Goal: Task Accomplishment & Management: Manage account settings

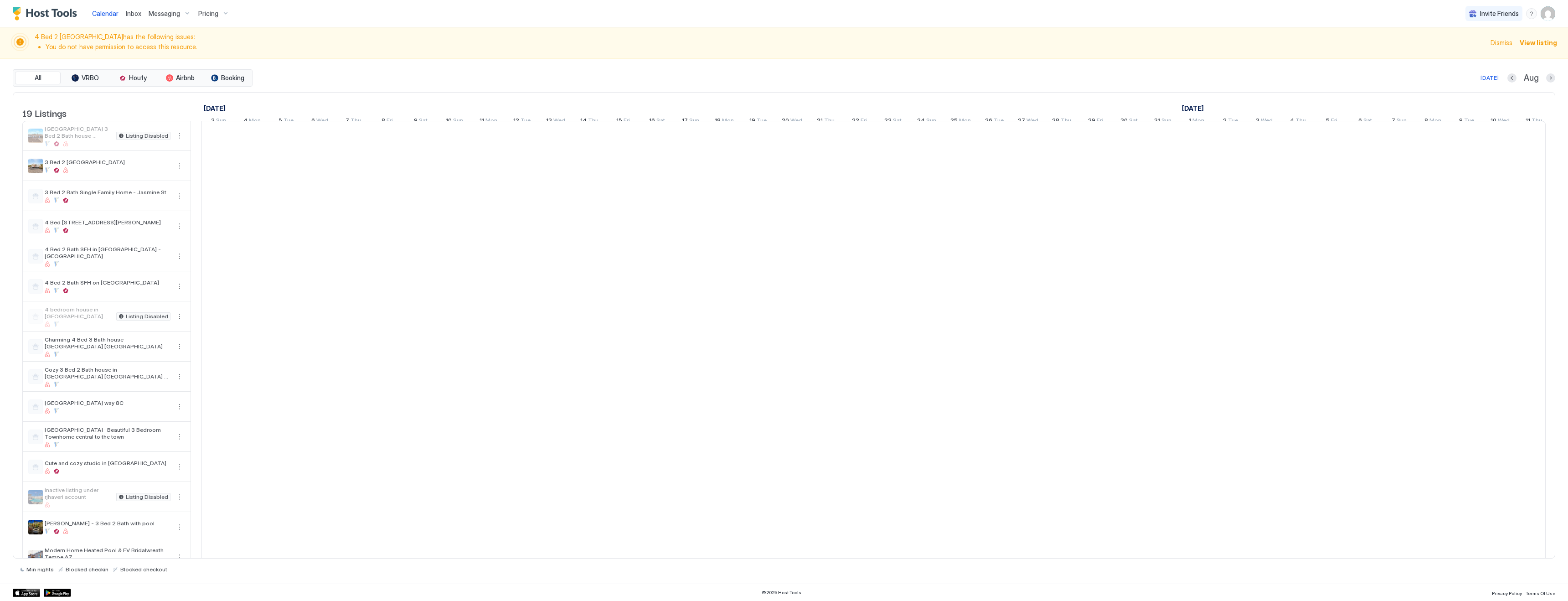
scroll to position [0, 173]
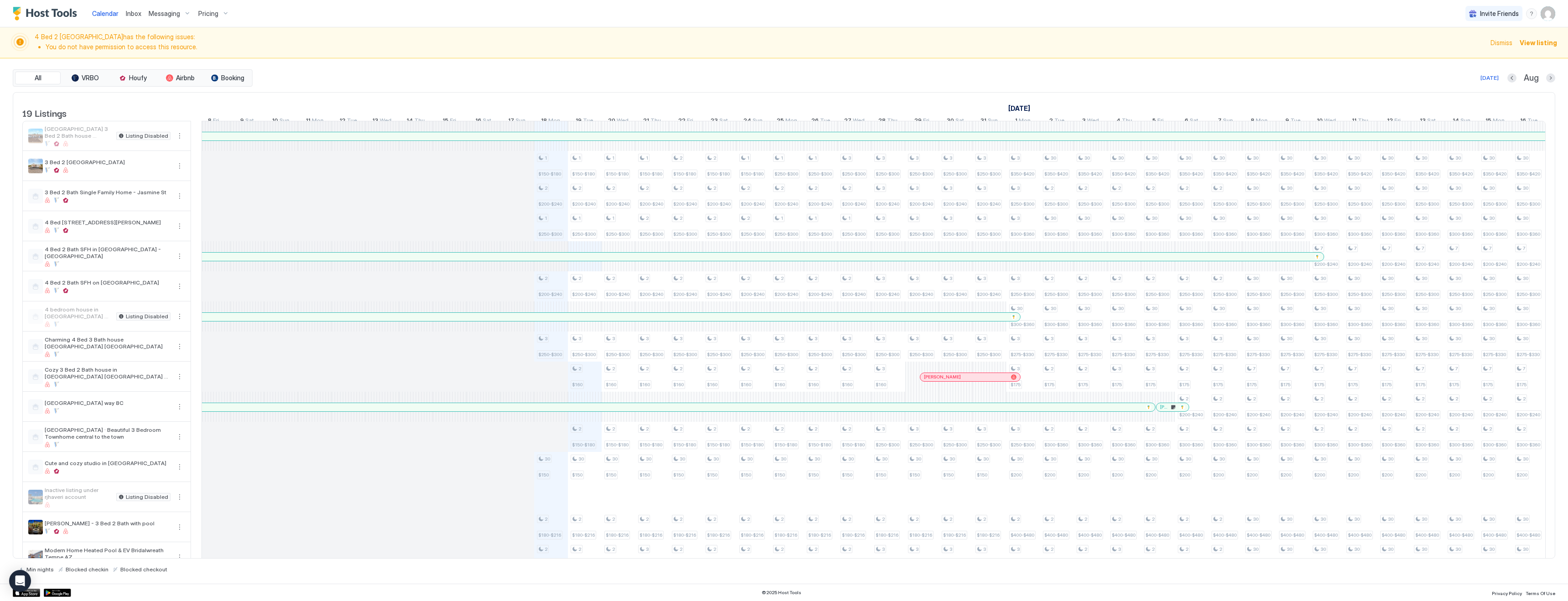
click at [209, 10] on span "Pricing" at bounding box center [208, 13] width 20 height 8
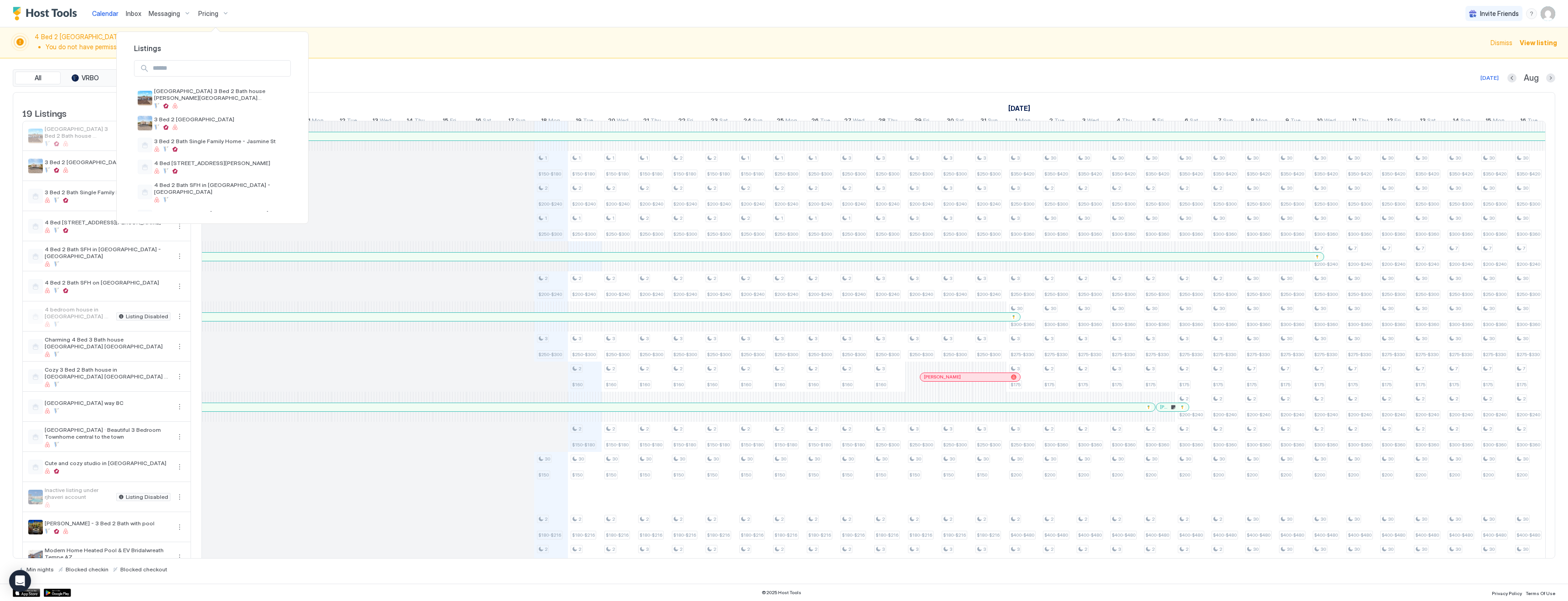
click at [786, 74] on div at bounding box center [784, 300] width 1568 height 601
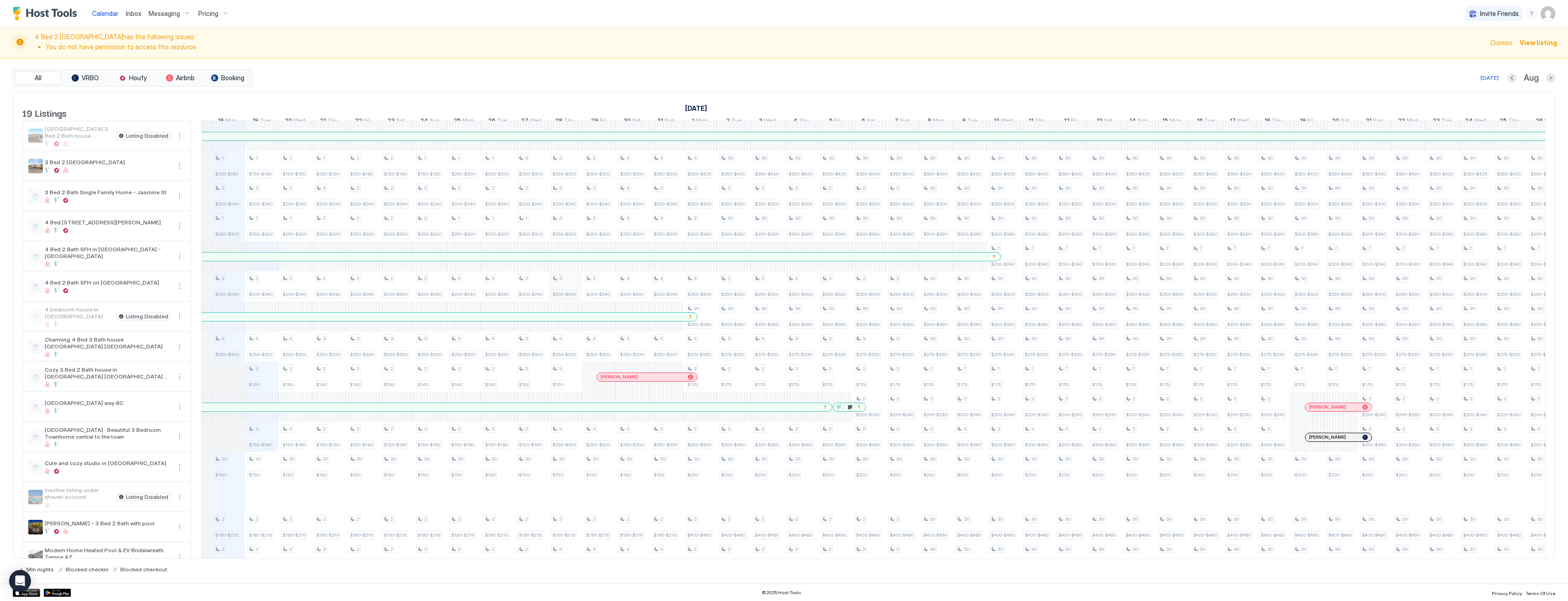
scroll to position [0, 0]
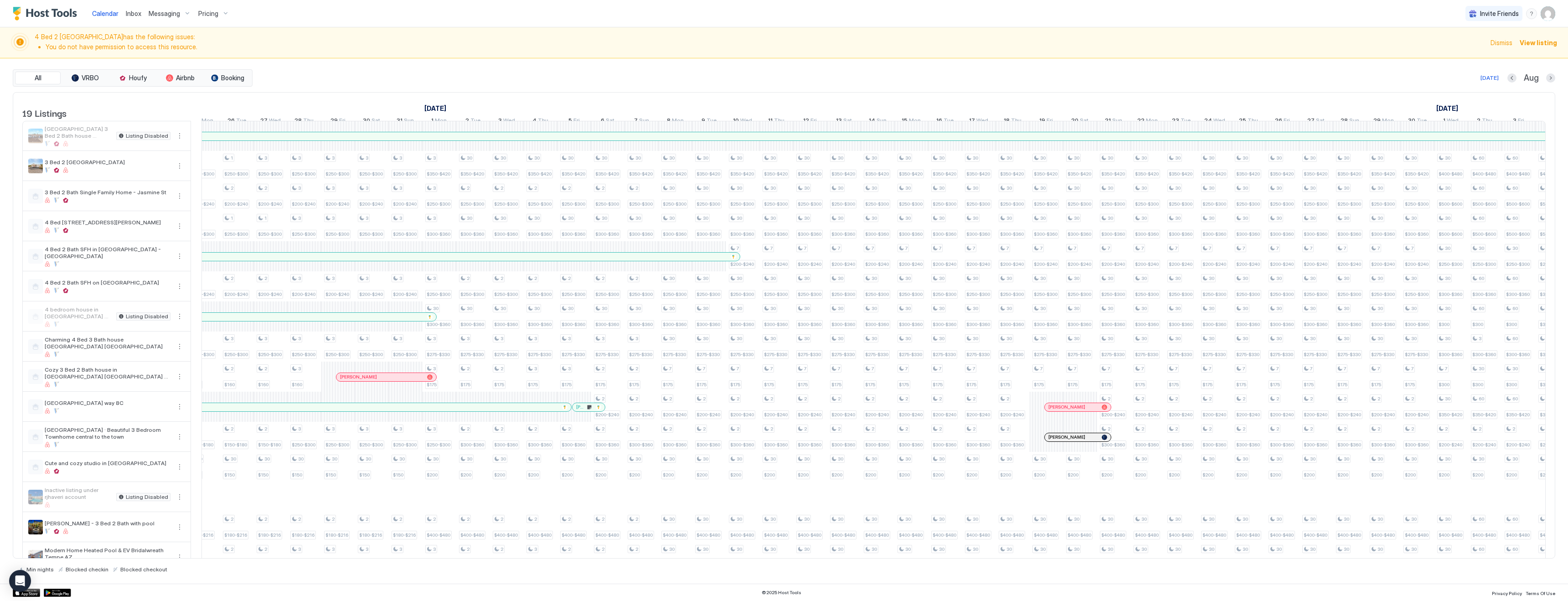
click at [212, 15] on span "Pricing" at bounding box center [208, 13] width 20 height 8
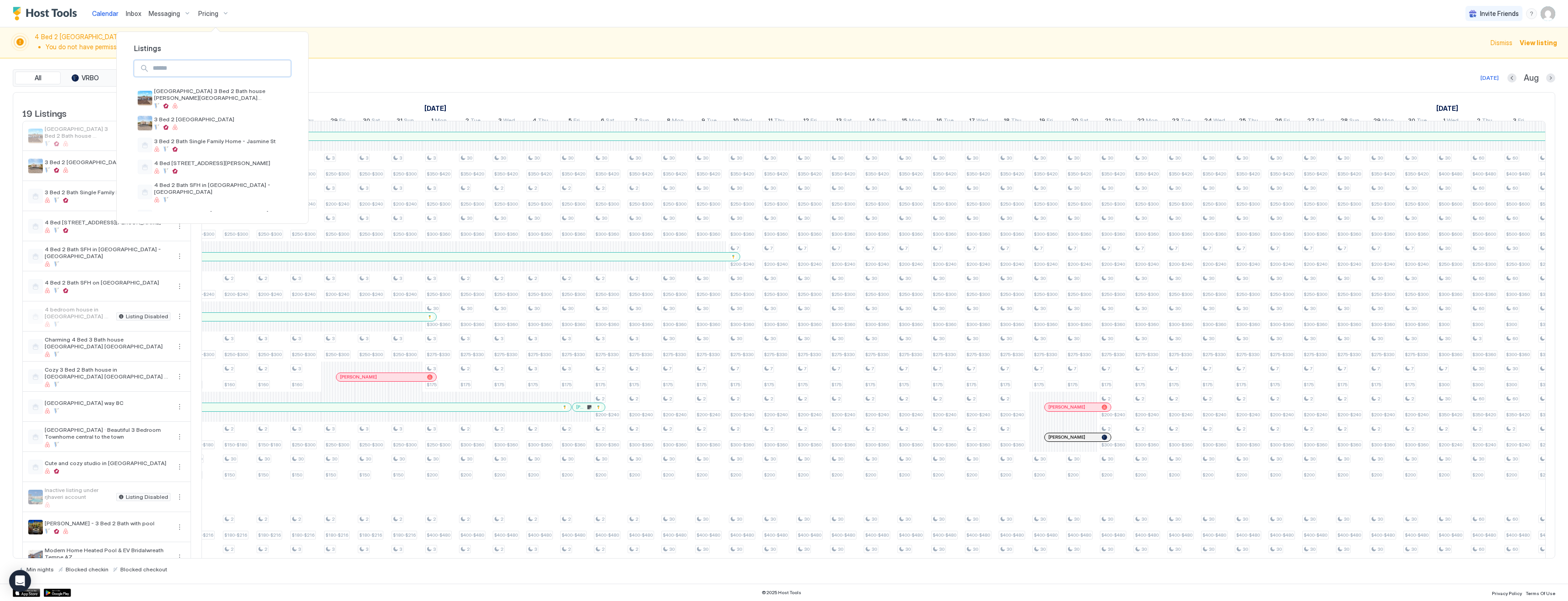
click at [202, 70] on input "Input Field" at bounding box center [220, 68] width 141 height 15
type input "****"
click at [204, 88] on span "Cozy 3 Bed 2 Bath house in [GEOGRAPHIC_DATA] [GEOGRAPHIC_DATA] 6 [PERSON_NAME]" at bounding box center [220, 94] width 133 height 13
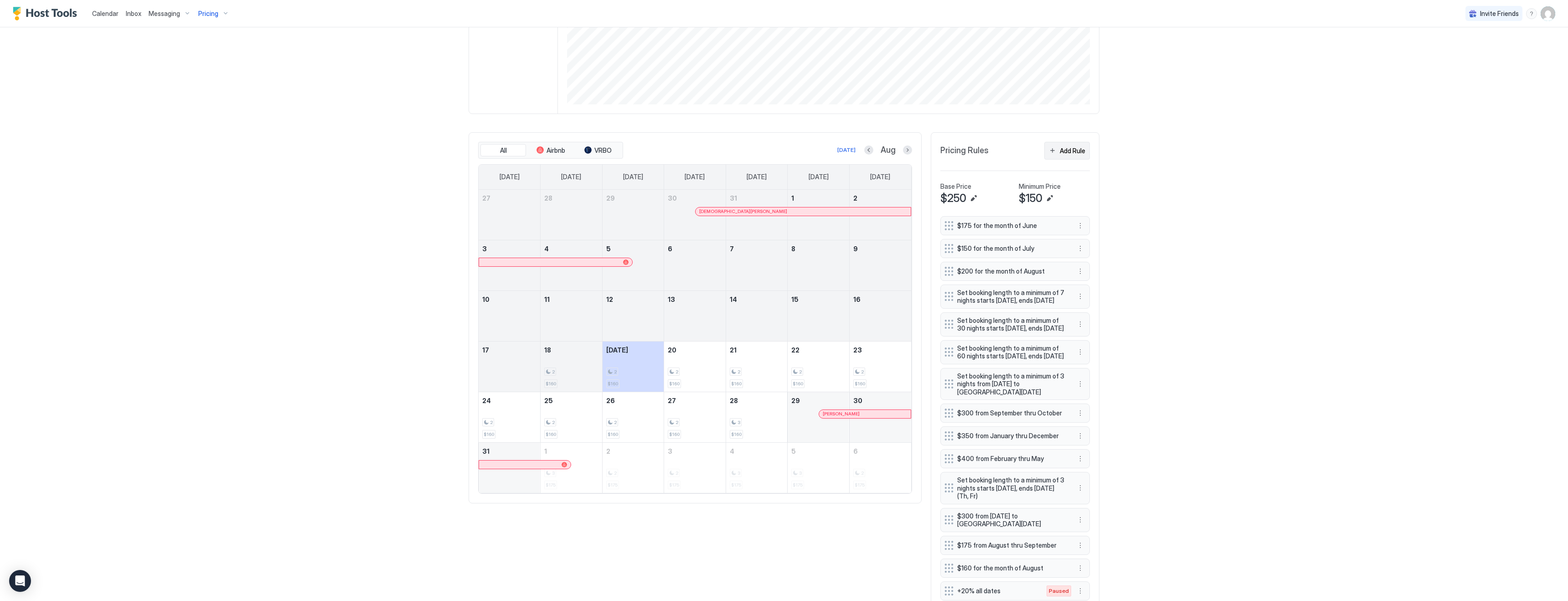
click at [1071, 150] on div "Add Rule" at bounding box center [1073, 151] width 26 height 10
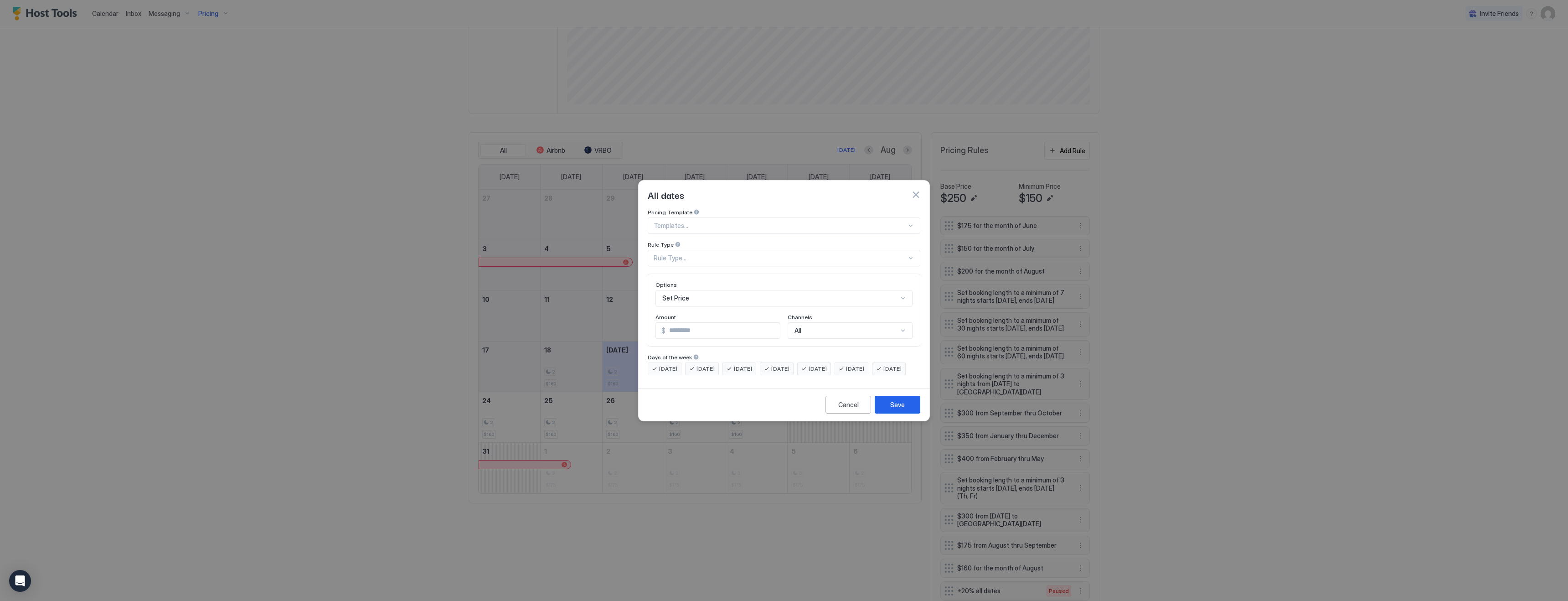
click at [721, 254] on div "Rule Type..." at bounding box center [780, 258] width 253 height 8
click at [693, 329] on div "Date Range" at bounding box center [785, 332] width 261 height 7
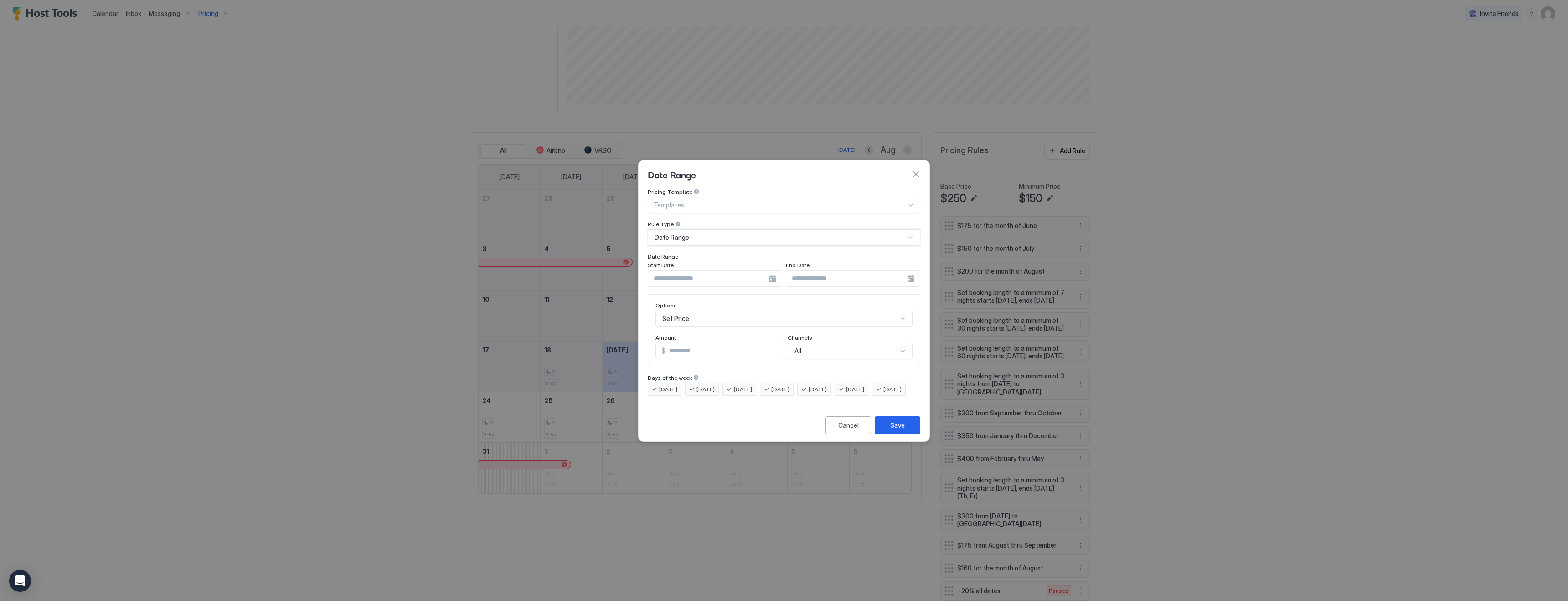
click at [693, 271] on input "Input Field" at bounding box center [709, 278] width 121 height 15
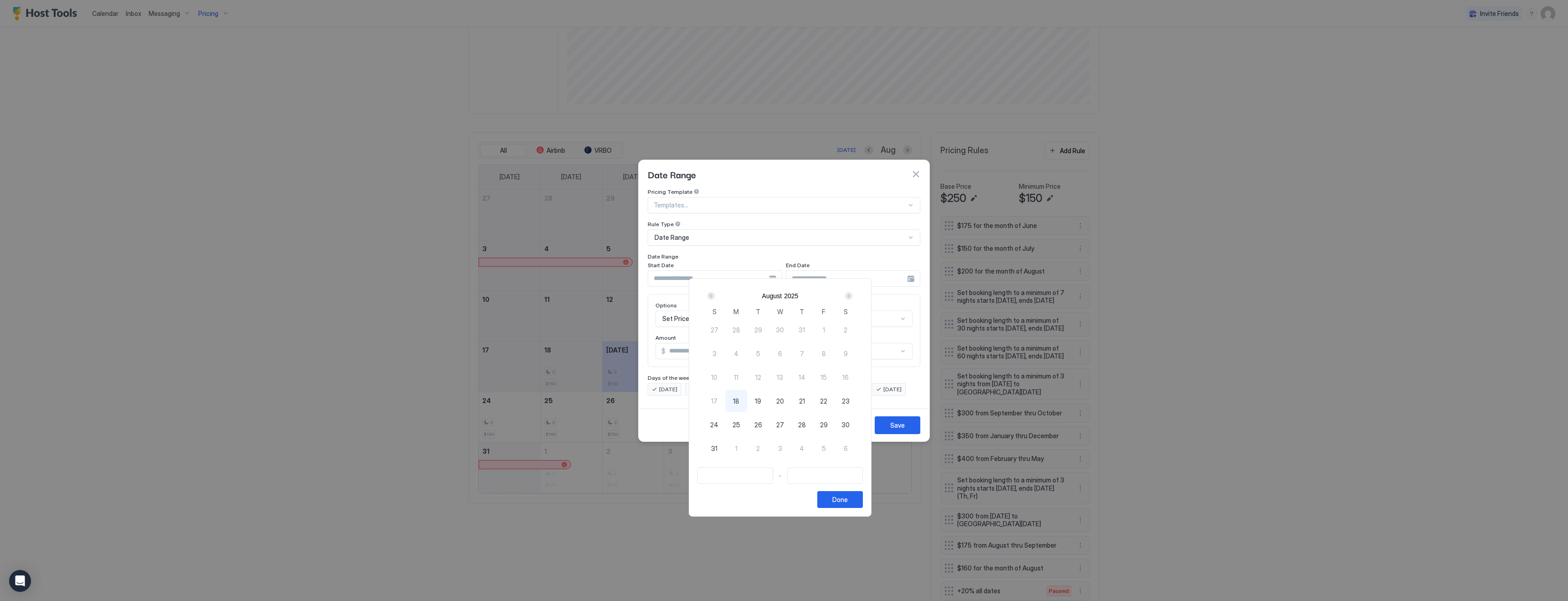
click at [852, 295] on div "Next" at bounding box center [849, 296] width 7 height 7
click at [805, 378] on span "18" at bounding box center [802, 378] width 6 height 10
type input "**********"
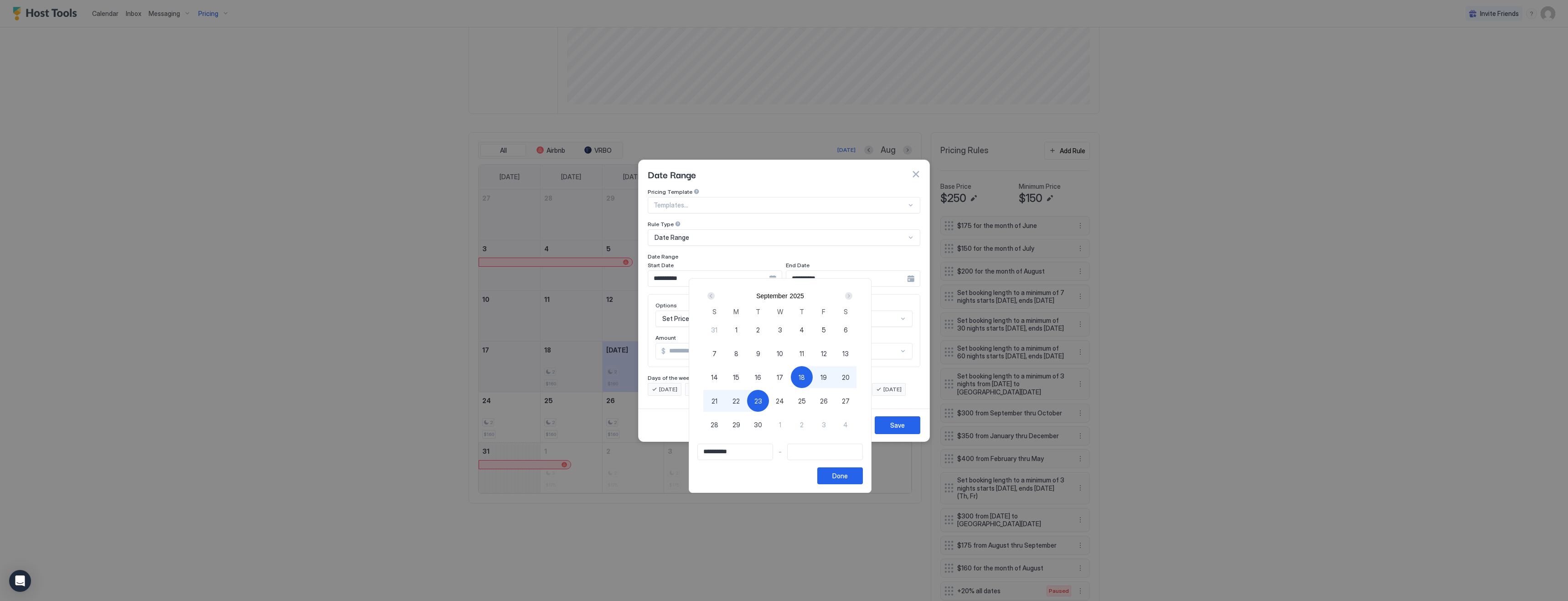
type input "**********"
click at [744, 399] on div "22" at bounding box center [736, 401] width 22 height 22
type input "**********"
click at [848, 474] on div "Done" at bounding box center [839, 476] width 15 height 10
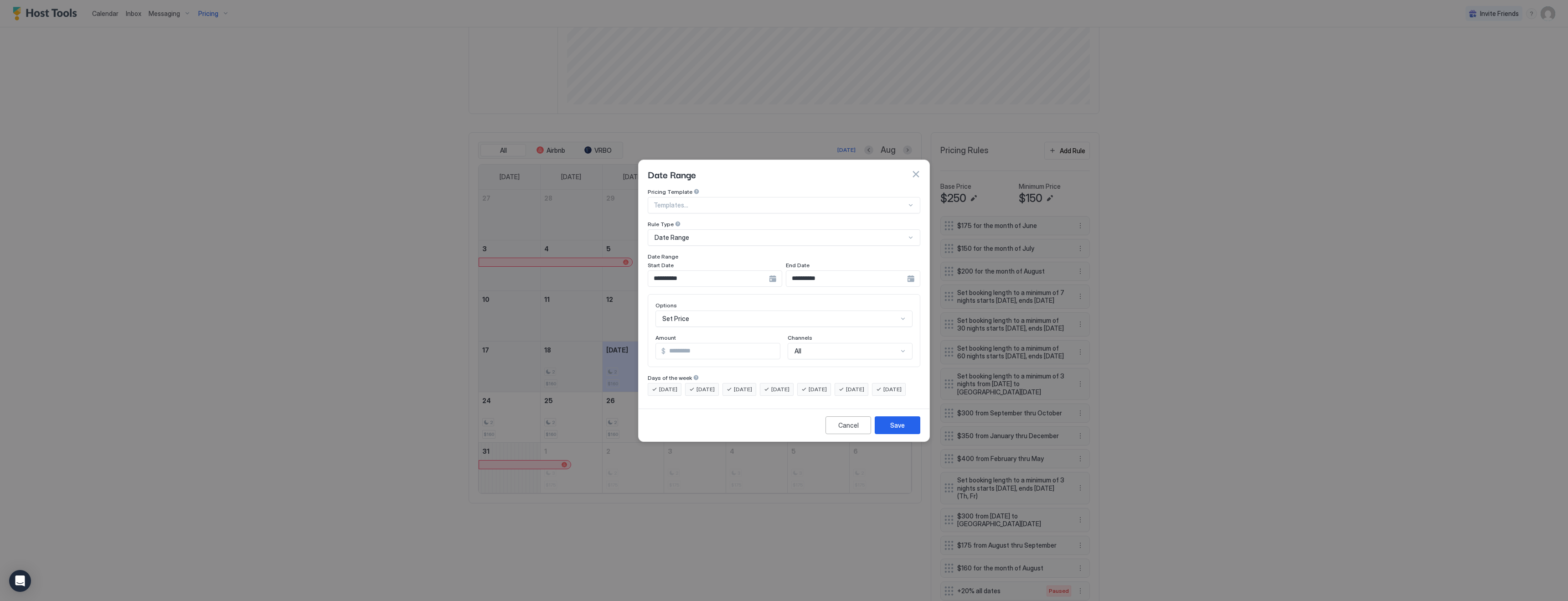
click at [707, 343] on input "*" at bounding box center [723, 351] width 114 height 15
type input "***"
click at [893, 430] on div "Save" at bounding box center [897, 425] width 15 height 10
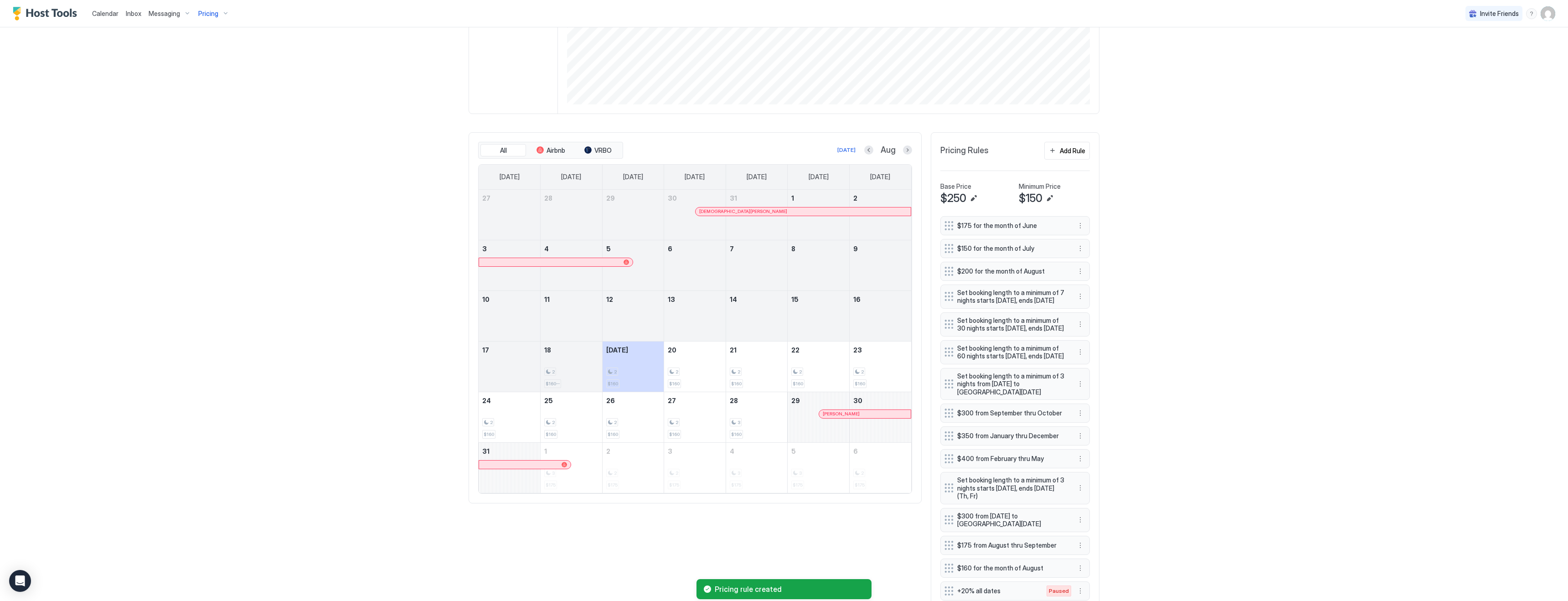
scroll to position [175, 525]
click at [907, 149] on button "Next month" at bounding box center [907, 150] width 9 height 9
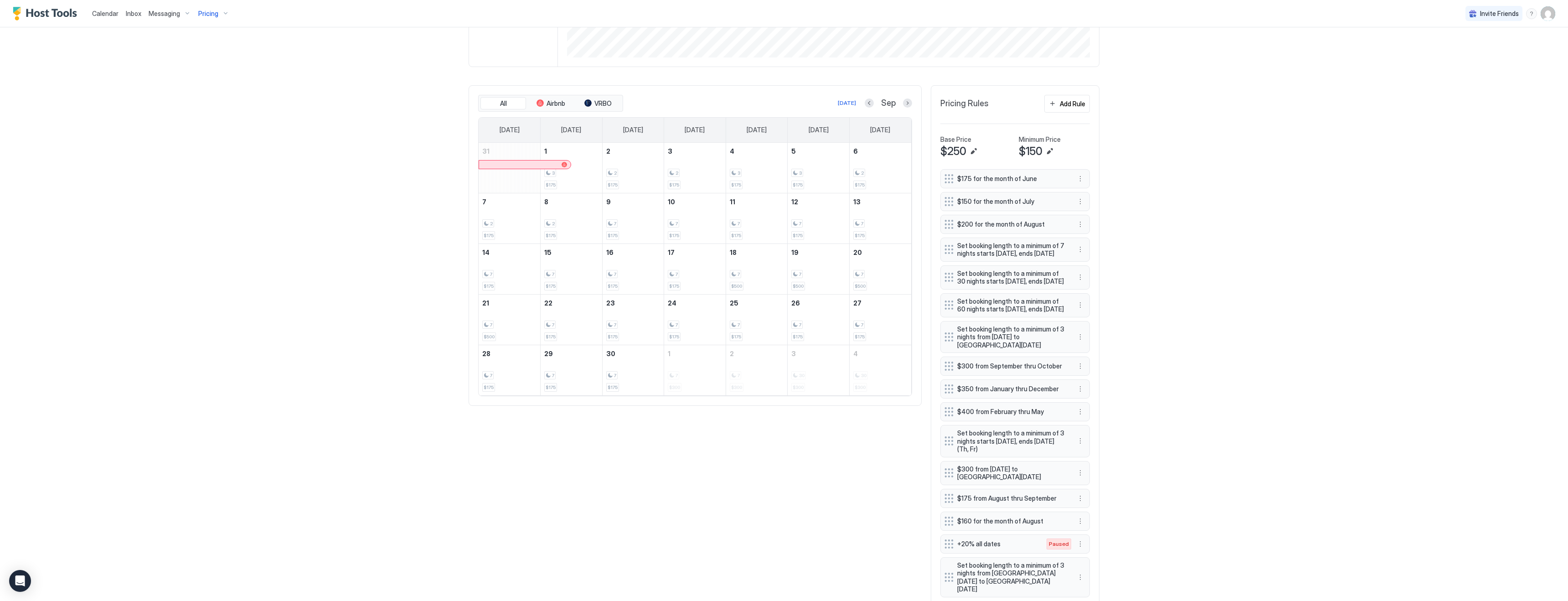
scroll to position [327, 0]
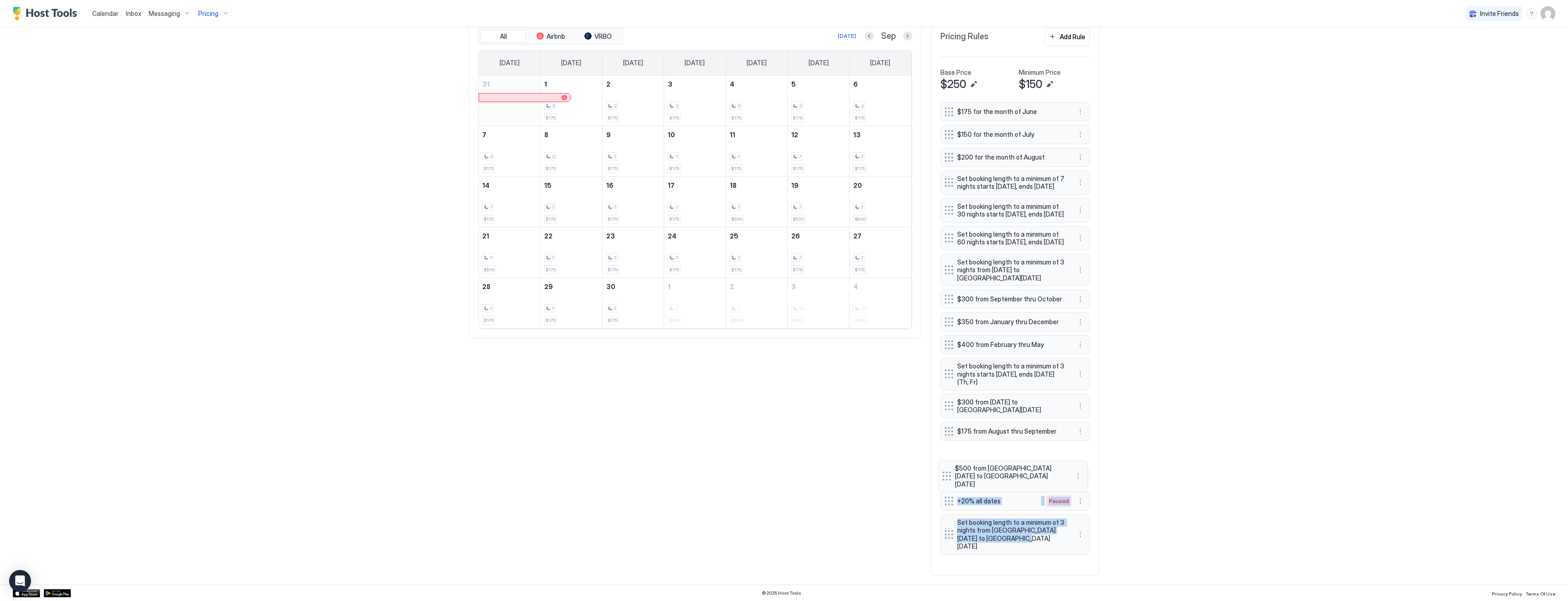
drag, startPoint x: 950, startPoint y: 552, endPoint x: 947, endPoint y: 471, distance: 81.1
click at [947, 471] on div "$175 for the month of June $150 for the month of July $200 for the month of Aug…" at bounding box center [1015, 334] width 150 height 464
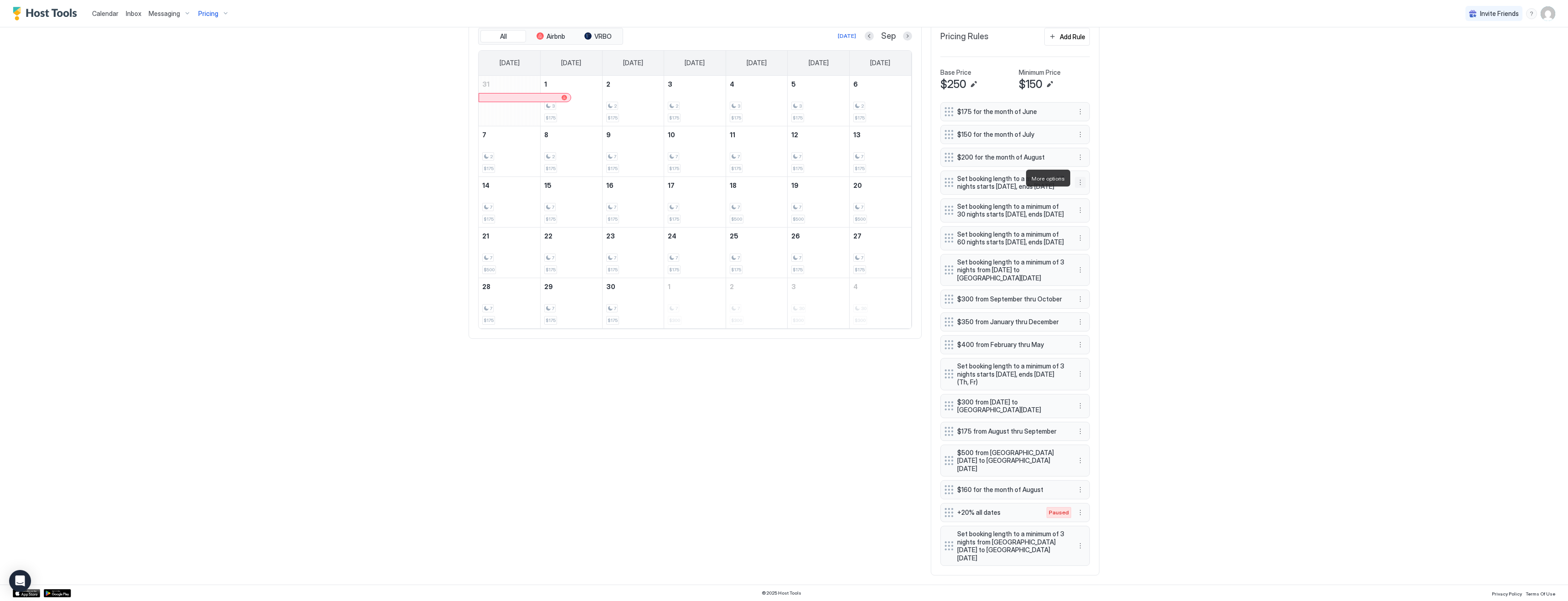
click at [1079, 180] on button "More options" at bounding box center [1080, 183] width 11 height 11
click at [1097, 193] on span "Edit" at bounding box center [1094, 191] width 10 height 7
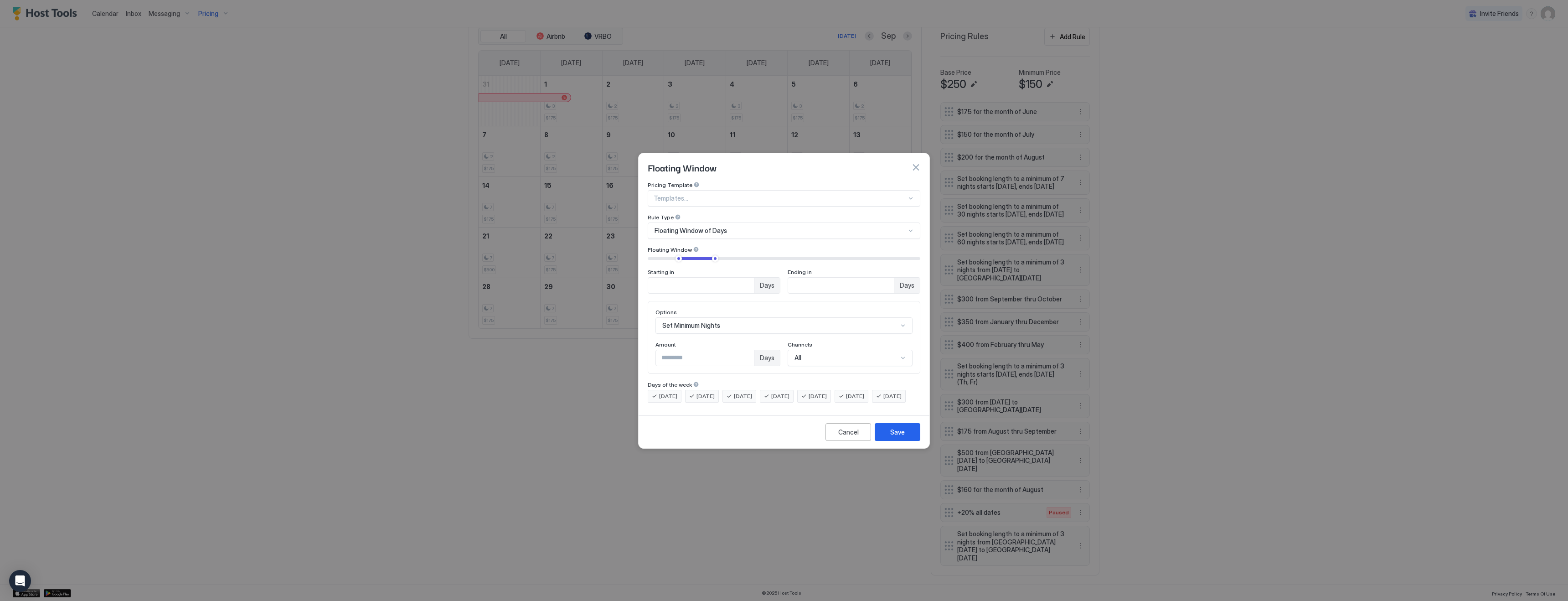
click at [698, 278] on input "**" at bounding box center [701, 285] width 106 height 15
type input "**"
click at [894, 435] on div "Save" at bounding box center [897, 432] width 15 height 10
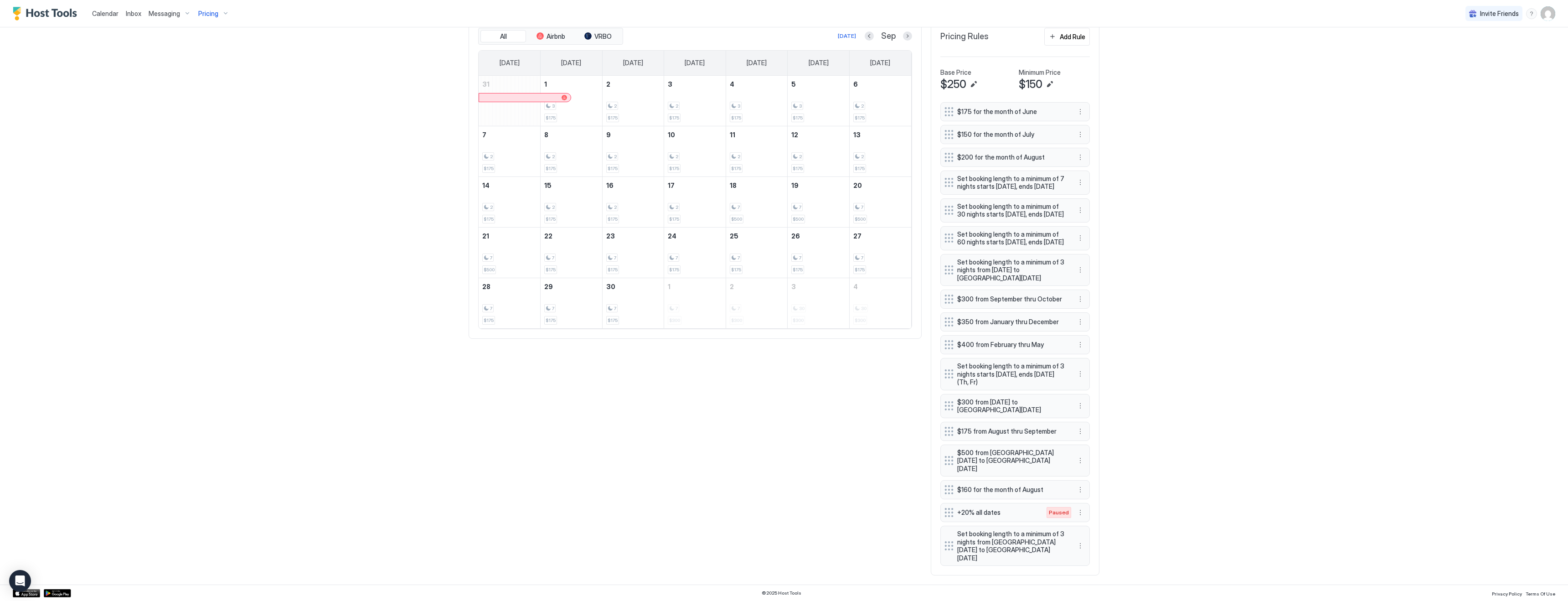
click at [714, 414] on div "All Airbnb VRBO [DATE] Sep [DATE] [DATE] [DATE] [DATE] [DATE] [DATE] [DATE] 31 …" at bounding box center [784, 297] width 631 height 558
click at [1080, 179] on button "More options" at bounding box center [1080, 183] width 11 height 11
click at [1094, 192] on span "Edit" at bounding box center [1094, 191] width 10 height 7
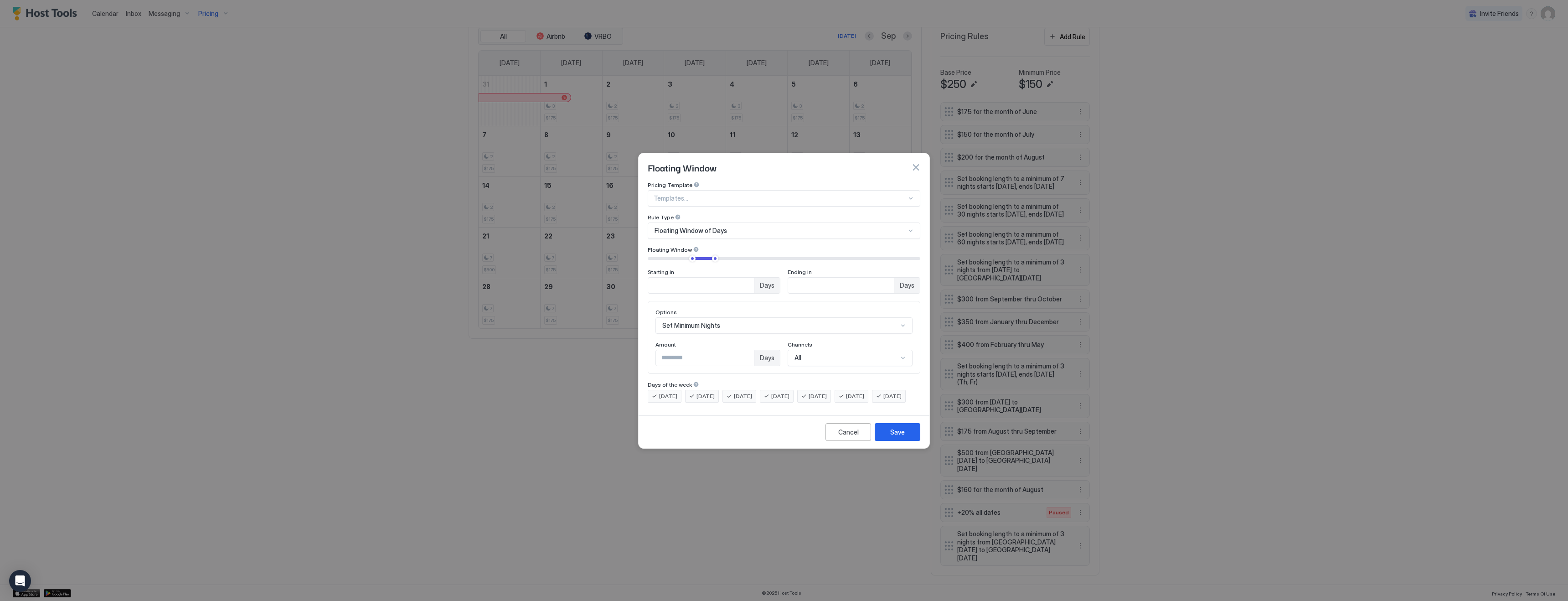
click at [687, 278] on input "**" at bounding box center [701, 285] width 106 height 15
type input "**"
click at [892, 435] on div "Save" at bounding box center [897, 432] width 15 height 10
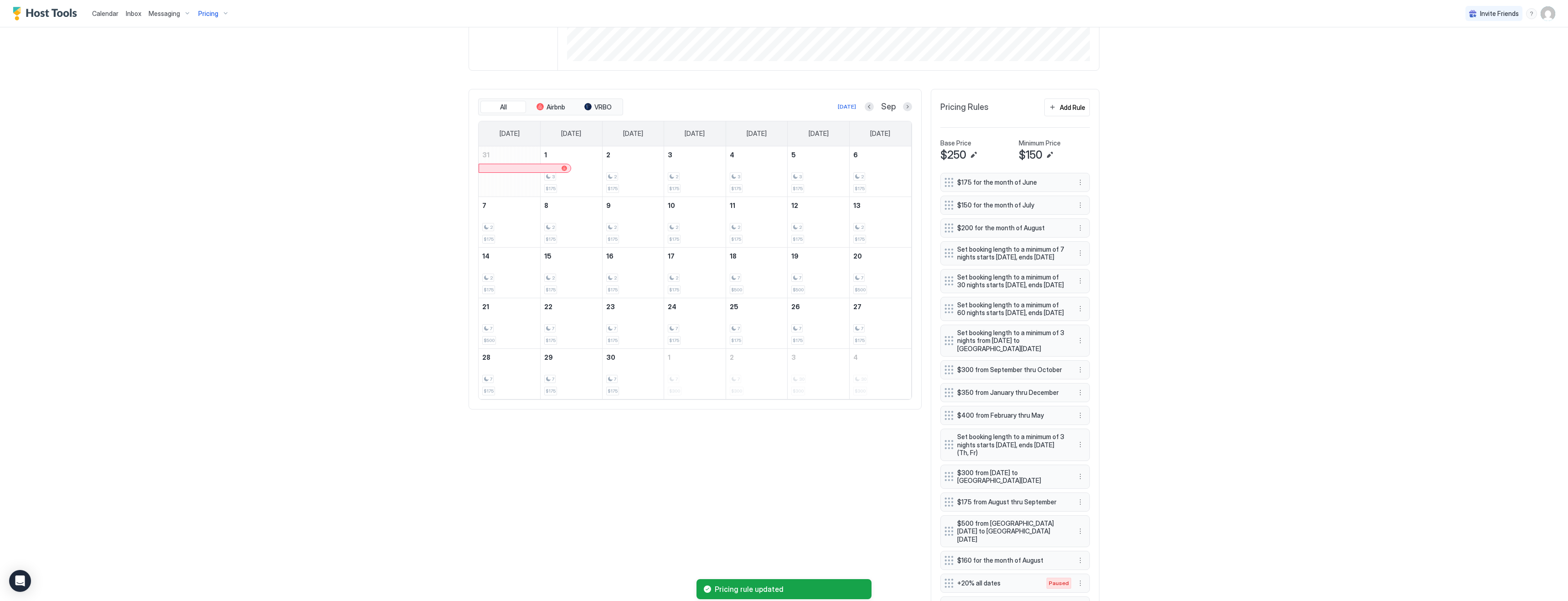
scroll to position [248, 0]
click at [1225, 270] on div "Calendar Inbox Messaging Pricing Invite Friends KG 4 Bed 2 Bath [GEOGRAPHIC_DAT…" at bounding box center [784, 300] width 1568 height 601
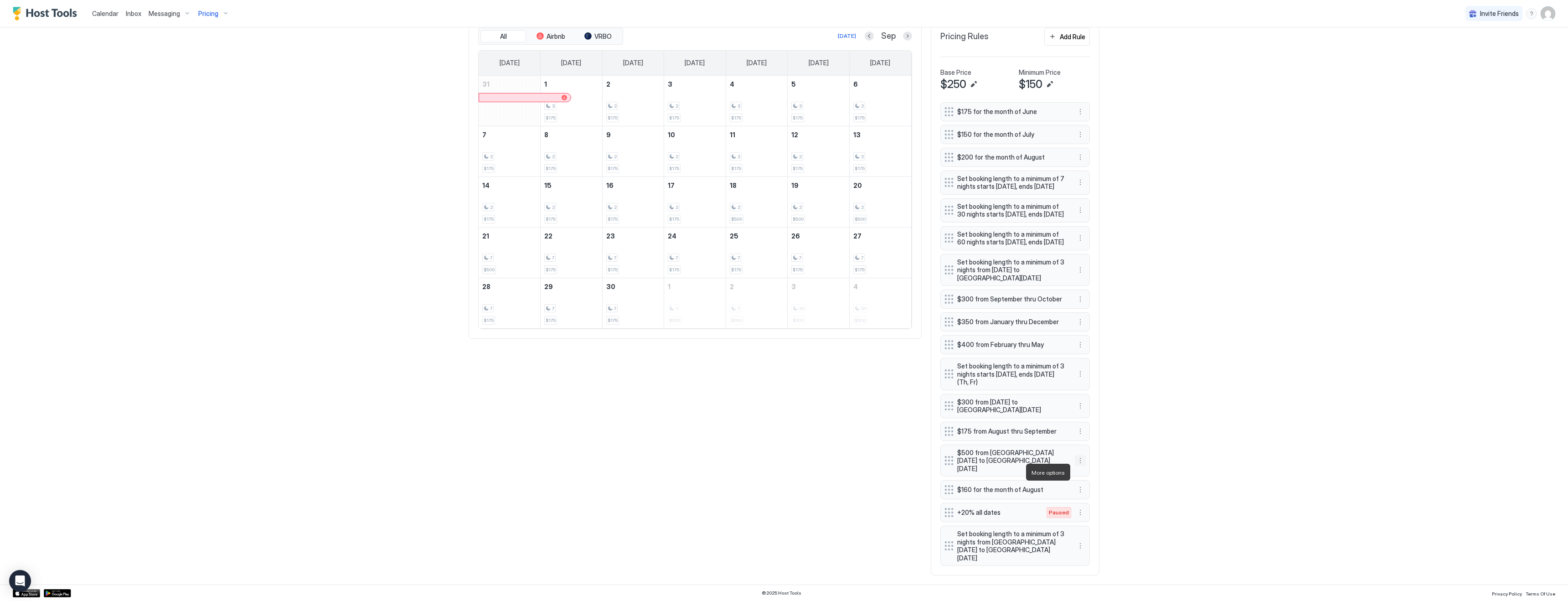
click at [1080, 466] on button "More options" at bounding box center [1080, 460] width 11 height 11
click at [1091, 480] on div "Edit" at bounding box center [1093, 485] width 34 height 15
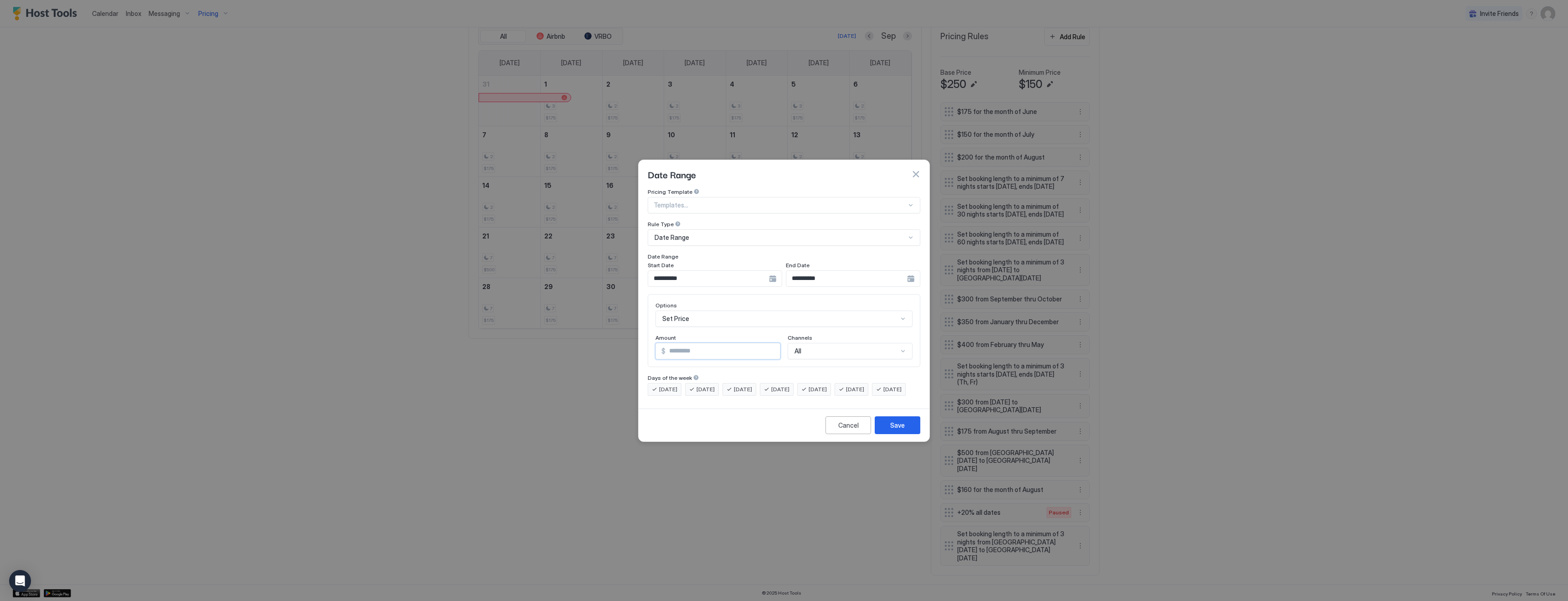
click at [700, 344] on input "***" at bounding box center [723, 351] width 114 height 15
type input "***"
click at [900, 430] on div "Save" at bounding box center [897, 425] width 15 height 10
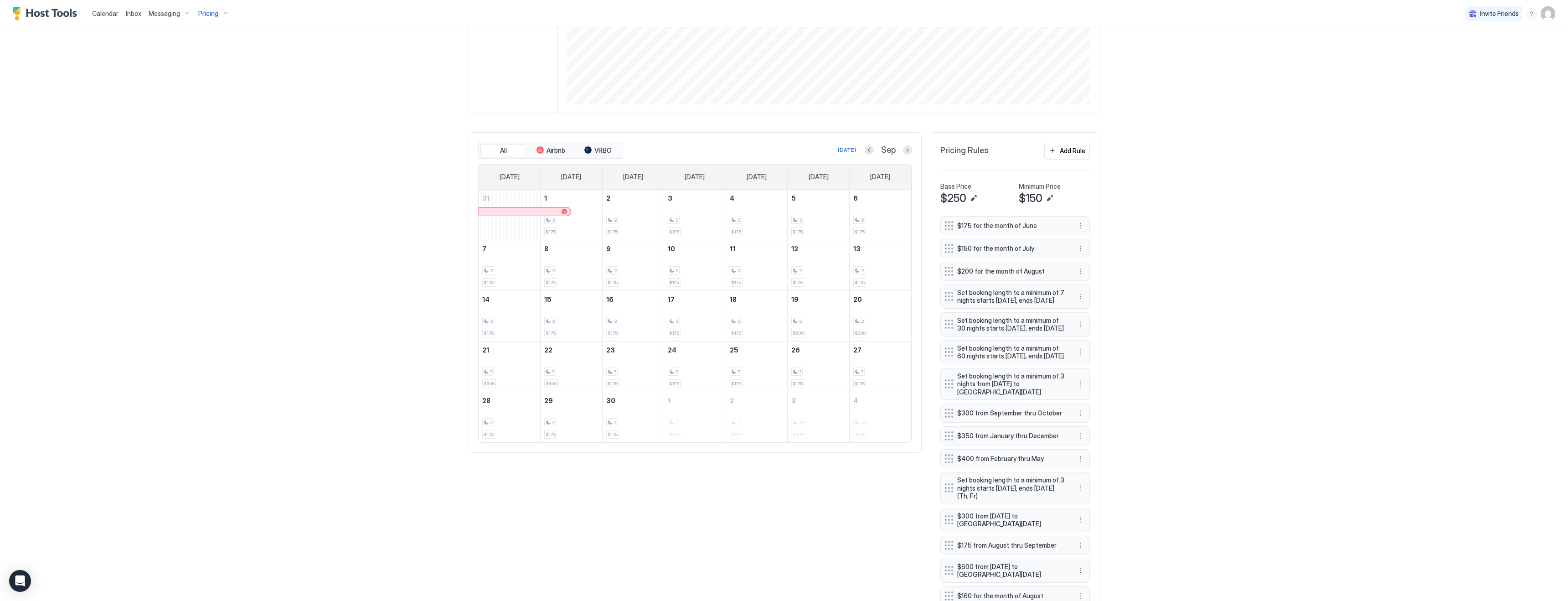
scroll to position [0, 0]
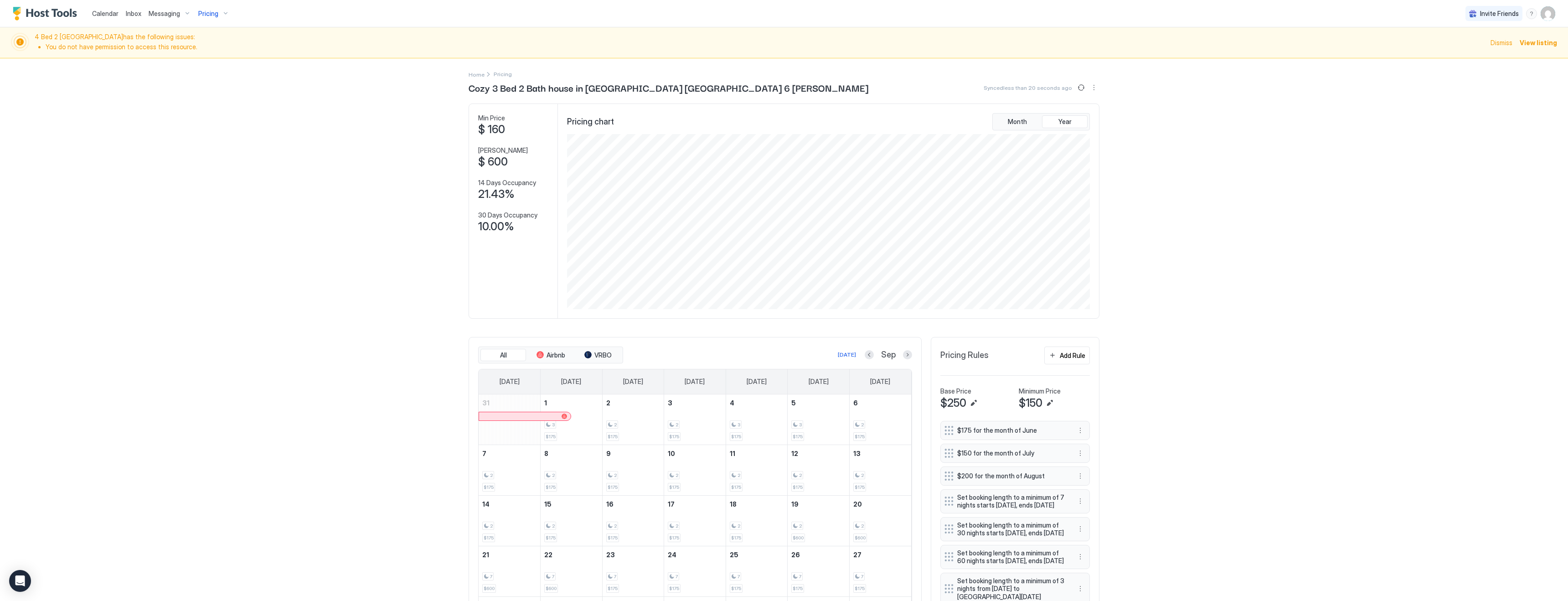
click at [222, 9] on div "Pricing" at bounding box center [214, 13] width 38 height 15
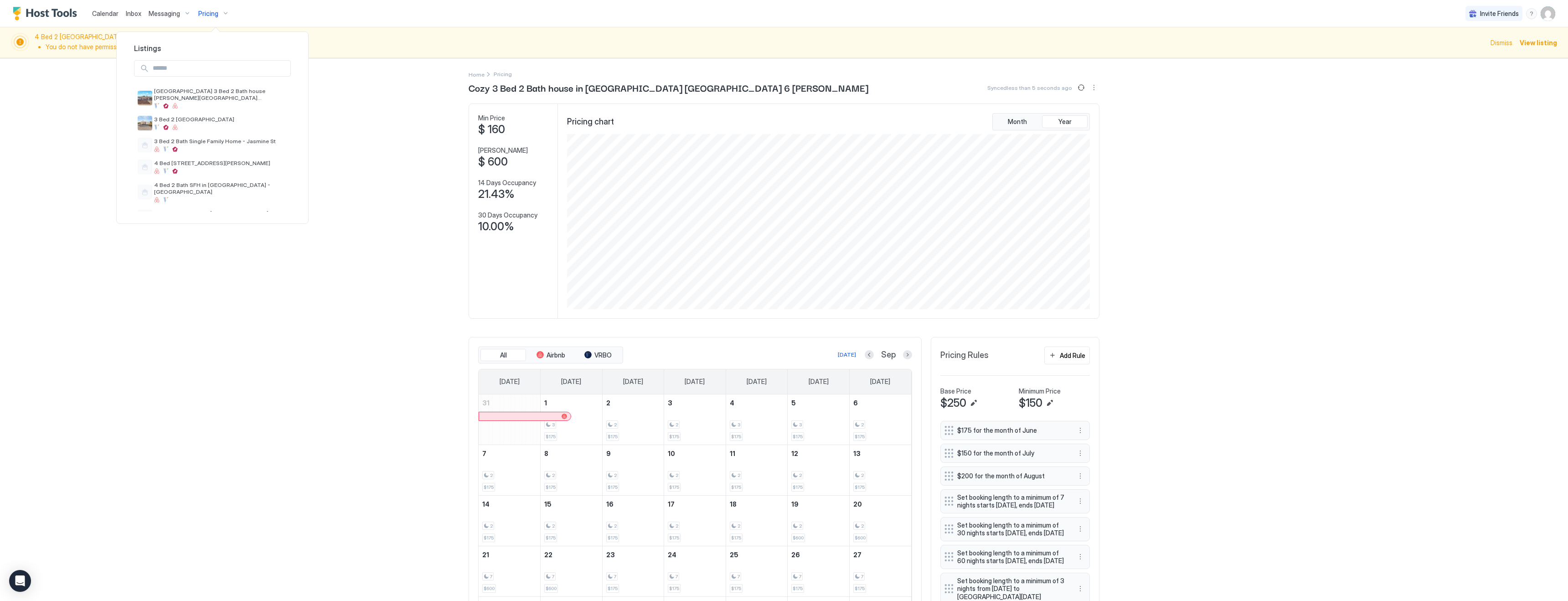
click at [102, 12] on div at bounding box center [784, 300] width 1568 height 601
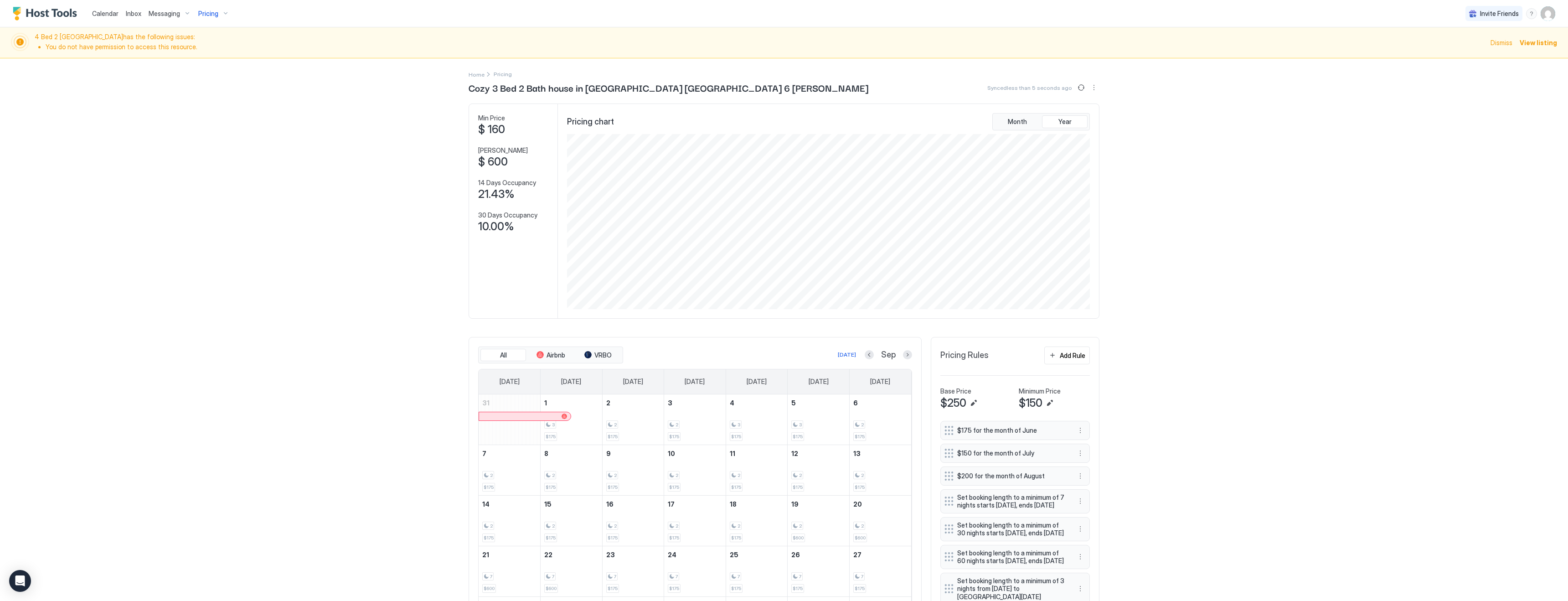
click at [108, 15] on span "Calendar" at bounding box center [105, 13] width 26 height 8
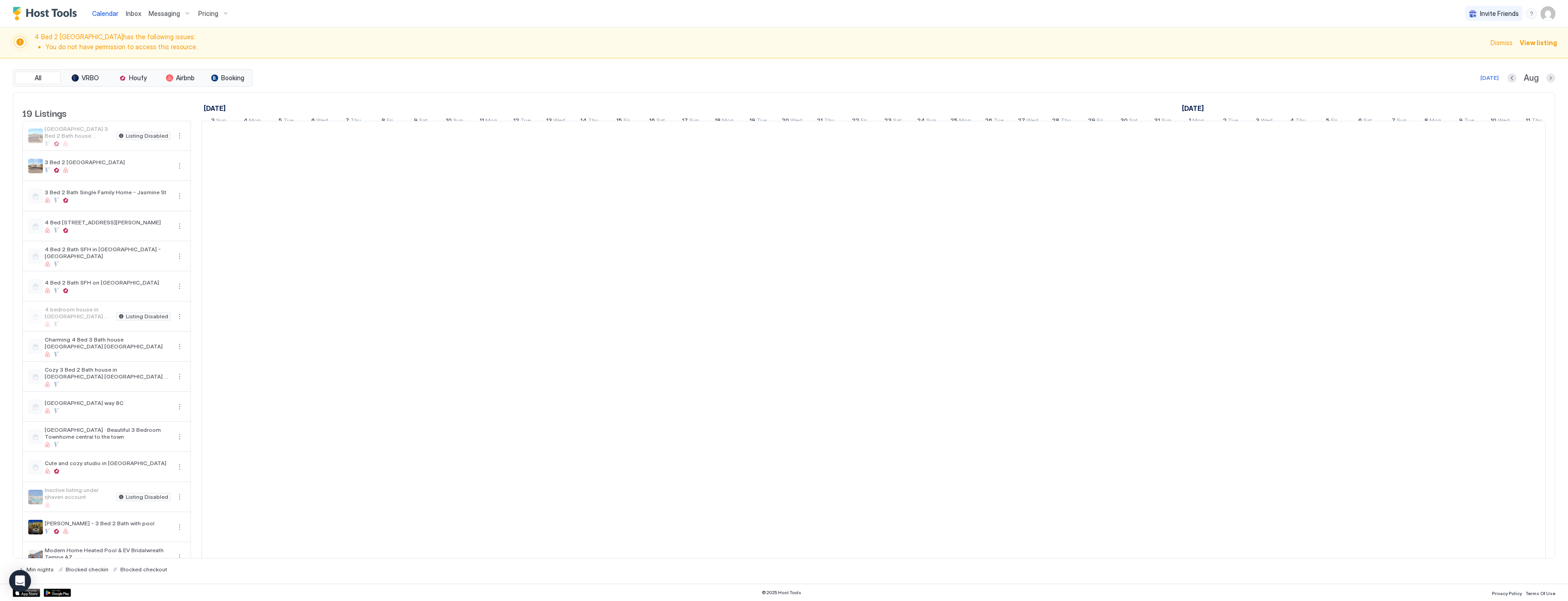
scroll to position [0, 173]
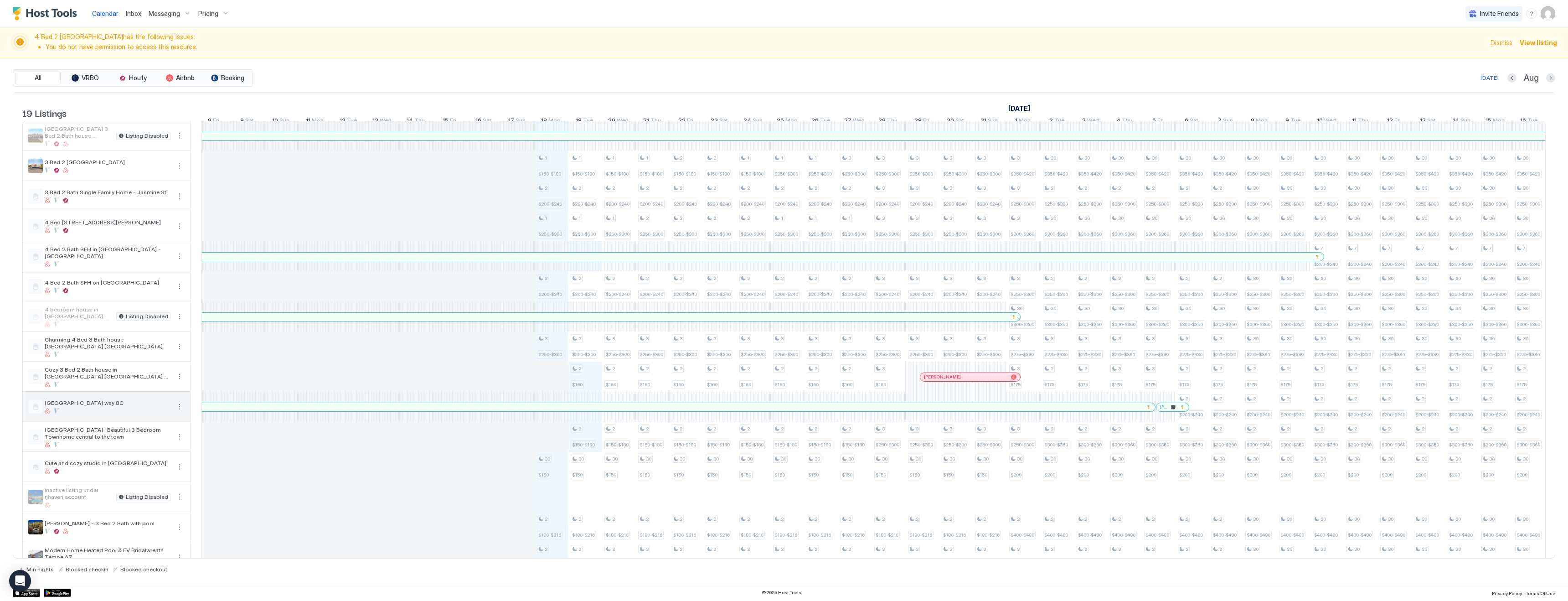
drag, startPoint x: 122, startPoint y: 420, endPoint x: 124, endPoint y: 416, distance: 4.5
click at [124, 413] on div at bounding box center [107, 410] width 126 height 5
click at [217, 14] on div "Pricing" at bounding box center [214, 13] width 38 height 15
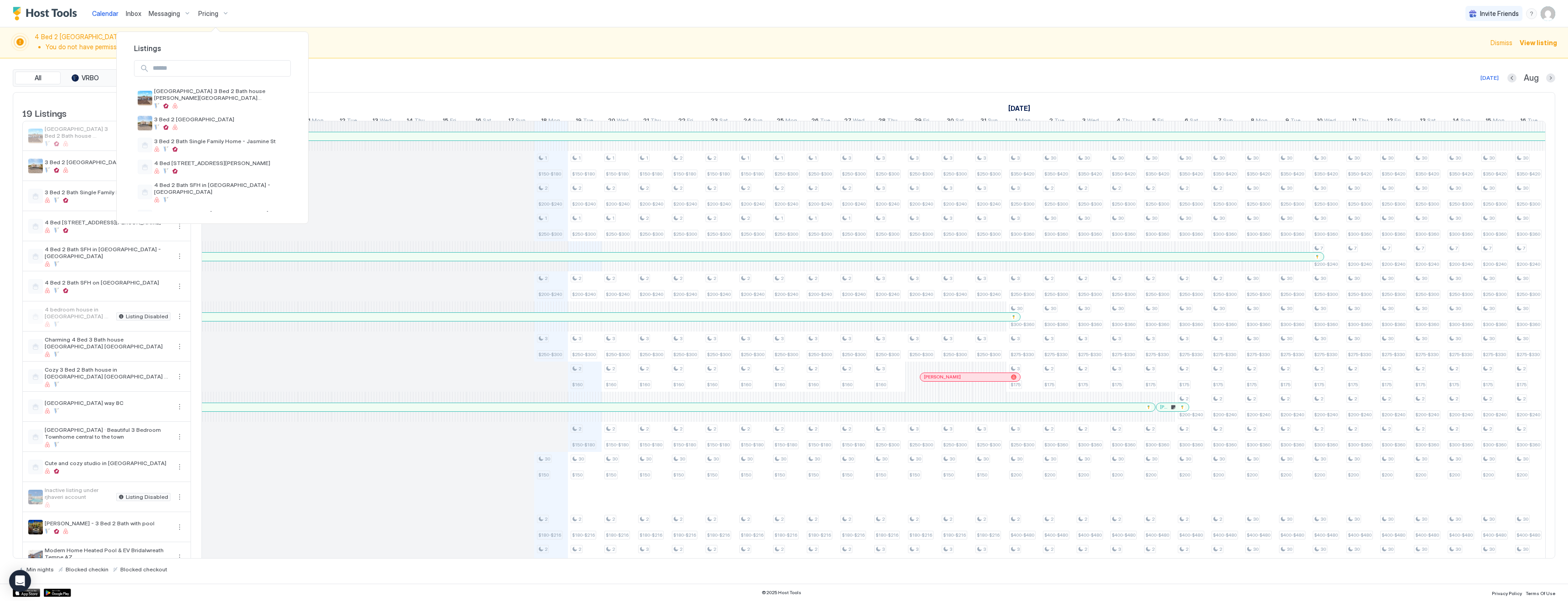
click at [222, 65] on input "Input Field" at bounding box center [220, 68] width 141 height 15
type input "**"
click at [228, 93] on span "[GEOGRAPHIC_DATA] · Beautiful 3 Bedroom Townhome central to the town" at bounding box center [220, 94] width 133 height 13
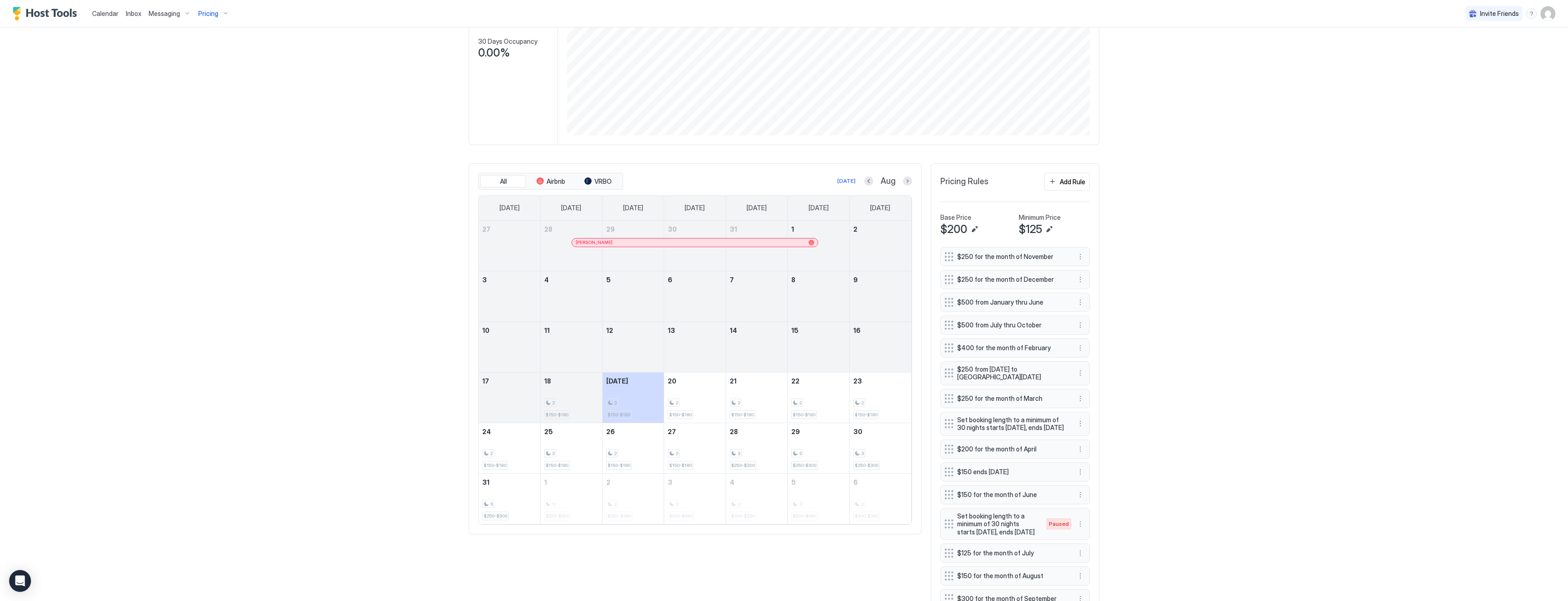
scroll to position [178, 0]
click at [908, 179] on button "Next month" at bounding box center [907, 177] width 9 height 9
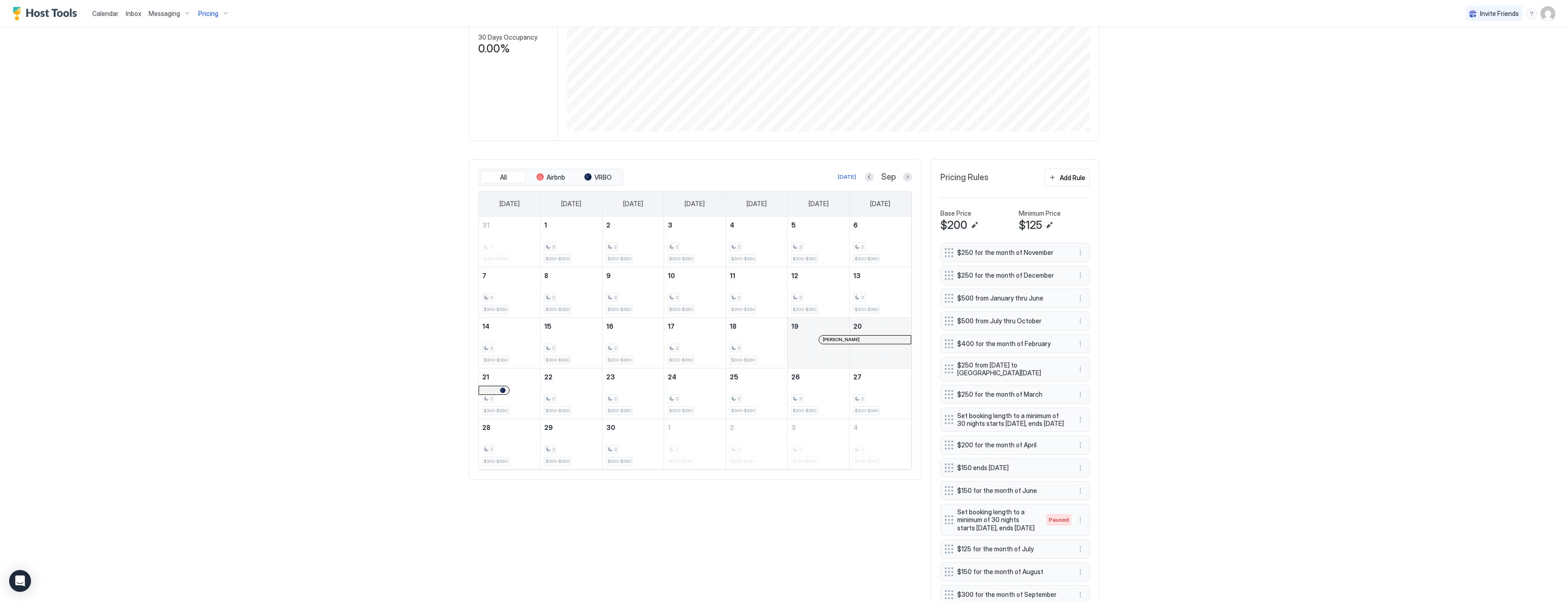
click at [861, 339] on div at bounding box center [861, 340] width 7 height 7
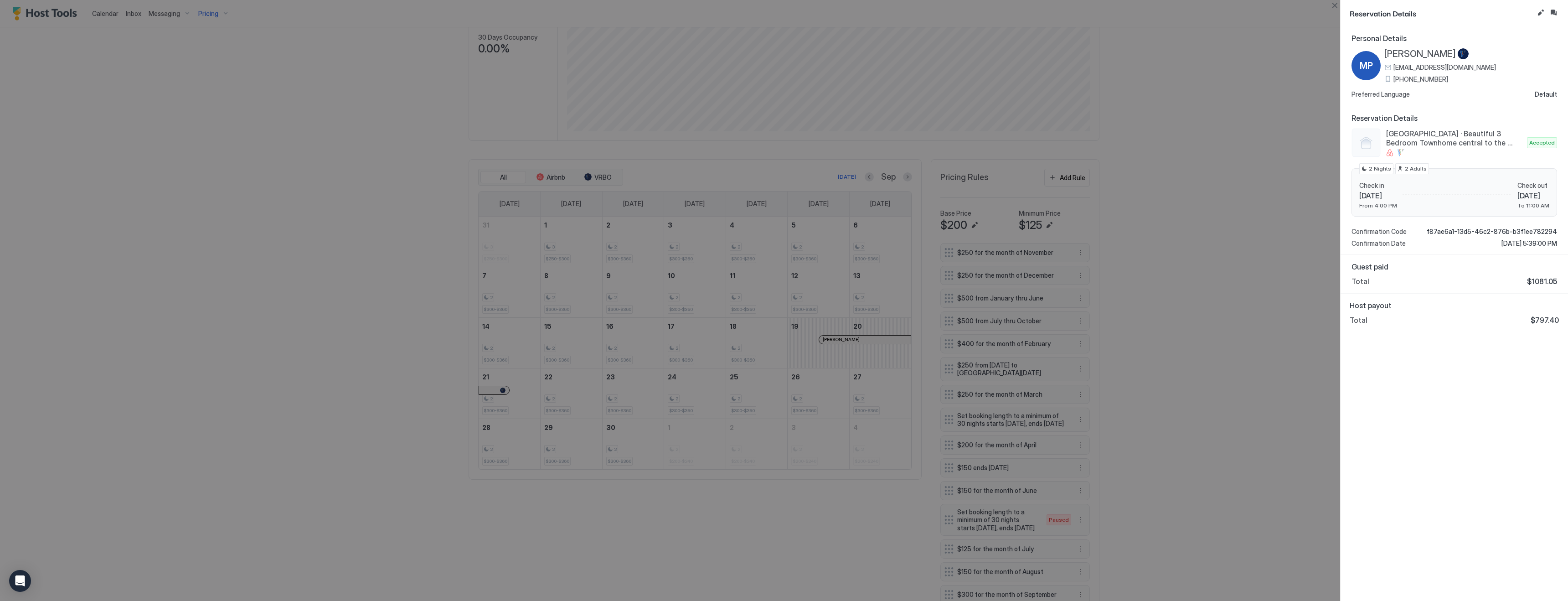
click at [290, 405] on div at bounding box center [784, 300] width 1568 height 601
click at [320, 332] on div at bounding box center [784, 300] width 1568 height 601
click at [1121, 262] on div at bounding box center [784, 300] width 1568 height 601
click at [1336, 2] on button "Close" at bounding box center [1335, 5] width 11 height 11
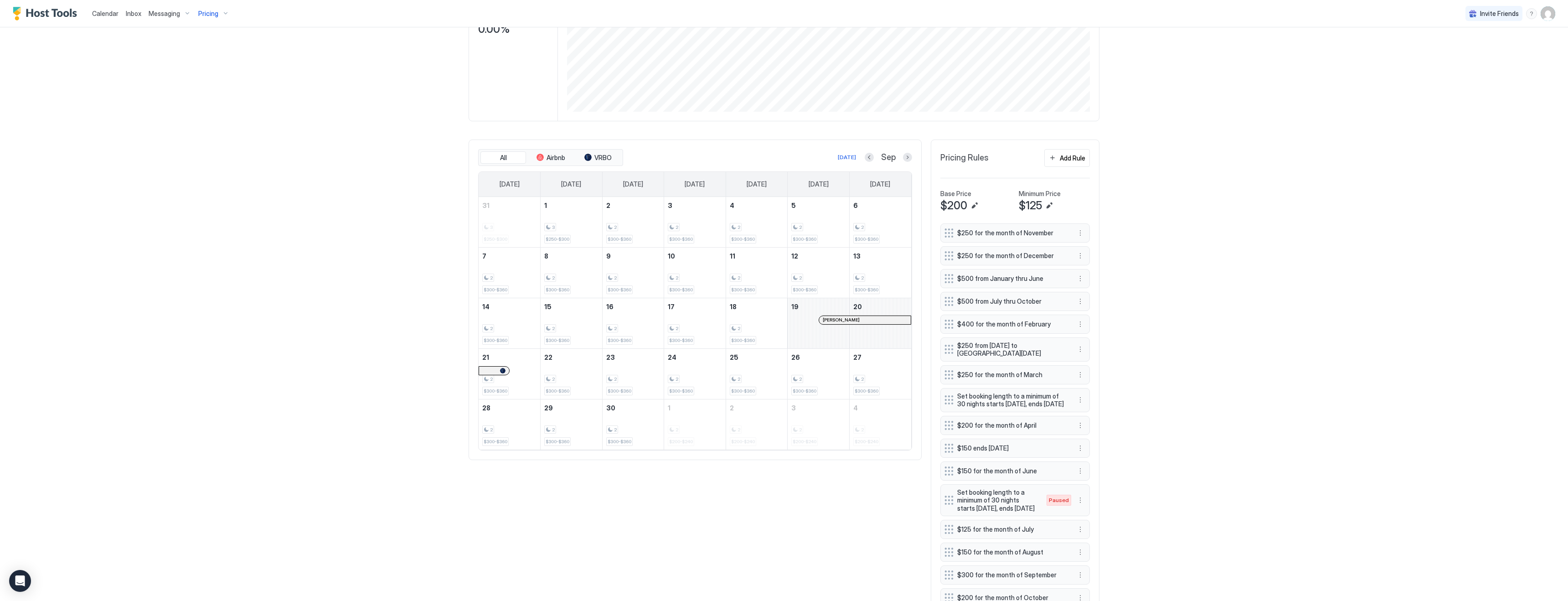
scroll to position [210, 0]
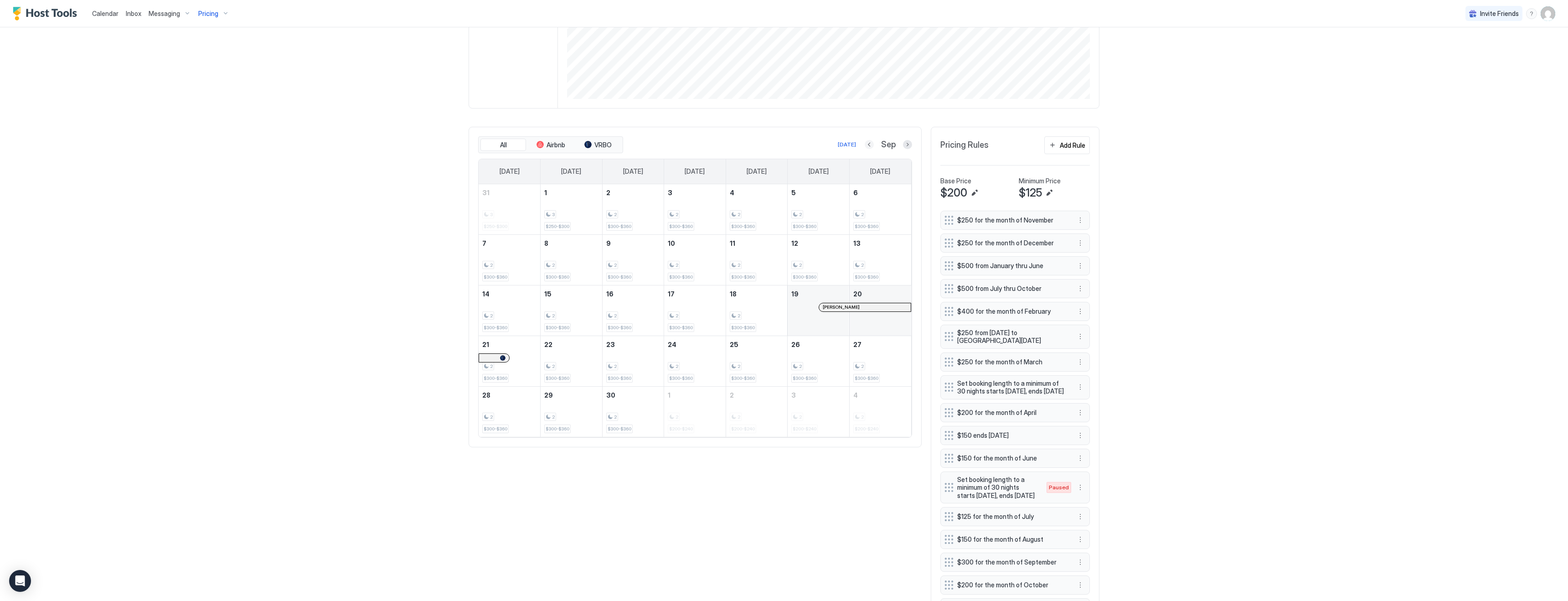
click at [871, 144] on button "Previous month" at bounding box center [869, 144] width 9 height 9
